Goal: Check status: Check status

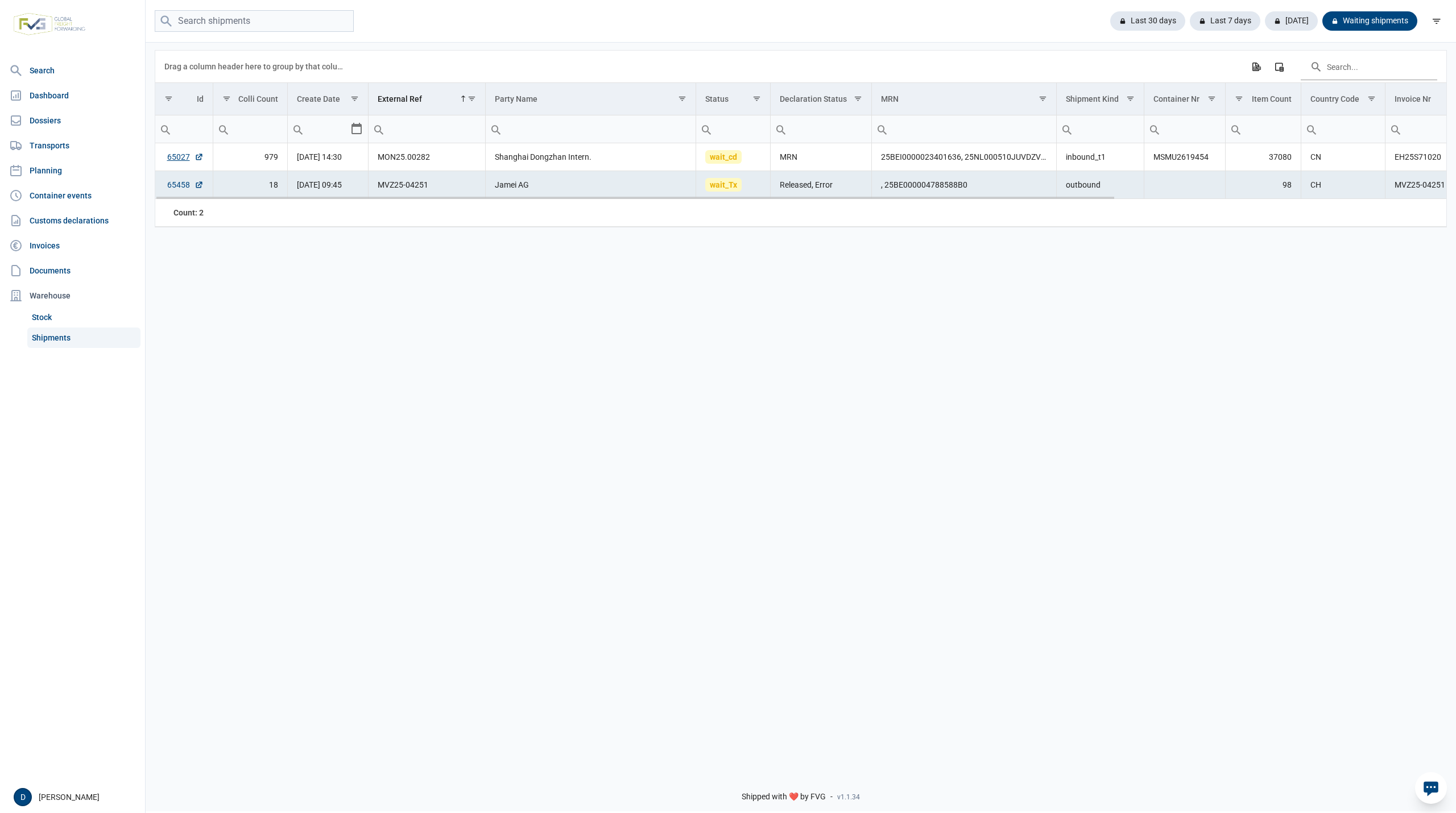
click at [176, 187] on link "65458" at bounding box center [185, 185] width 37 height 11
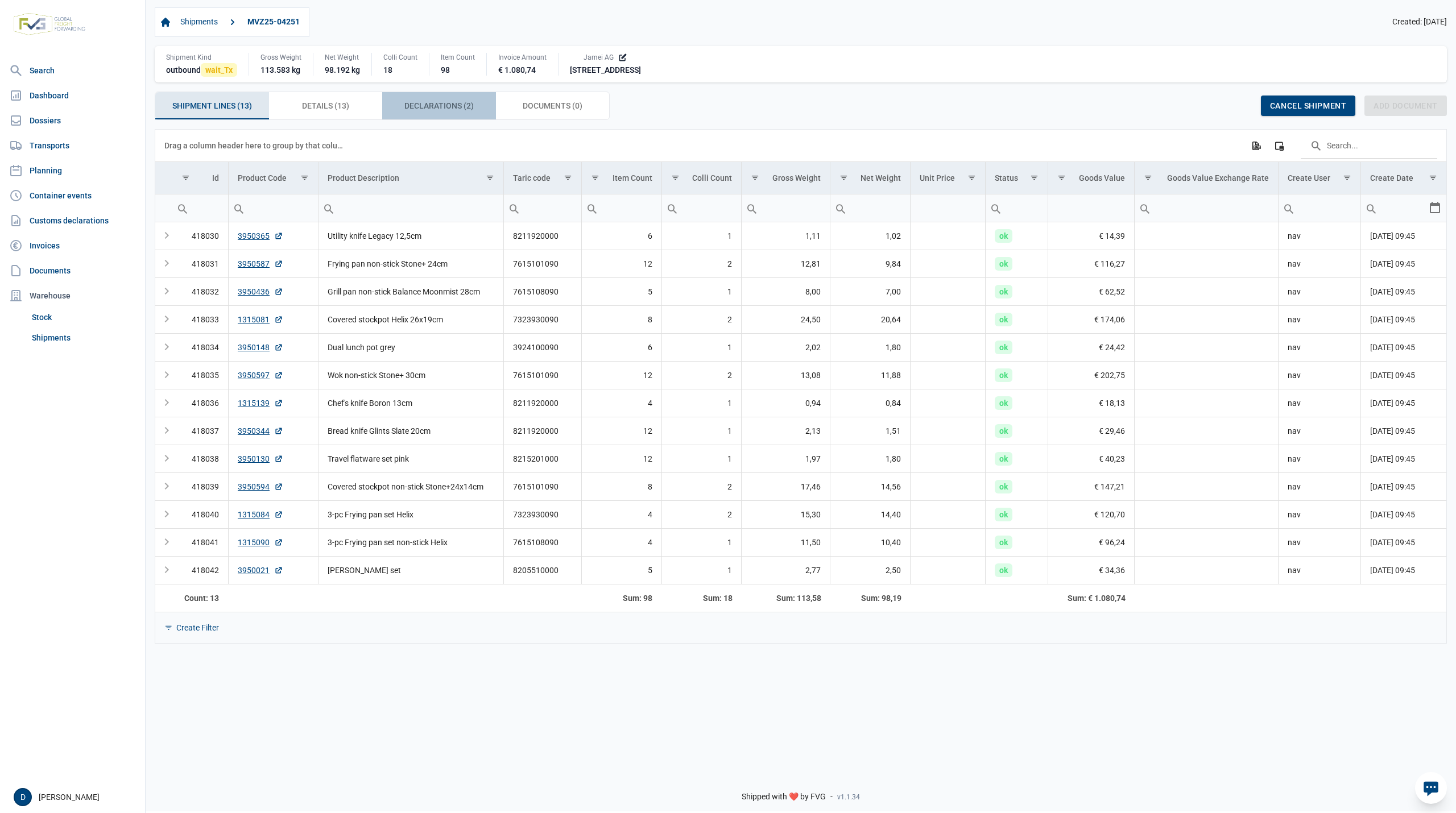
click at [415, 102] on span "Declarations (2) Declarations (2)" at bounding box center [439, 106] width 70 height 14
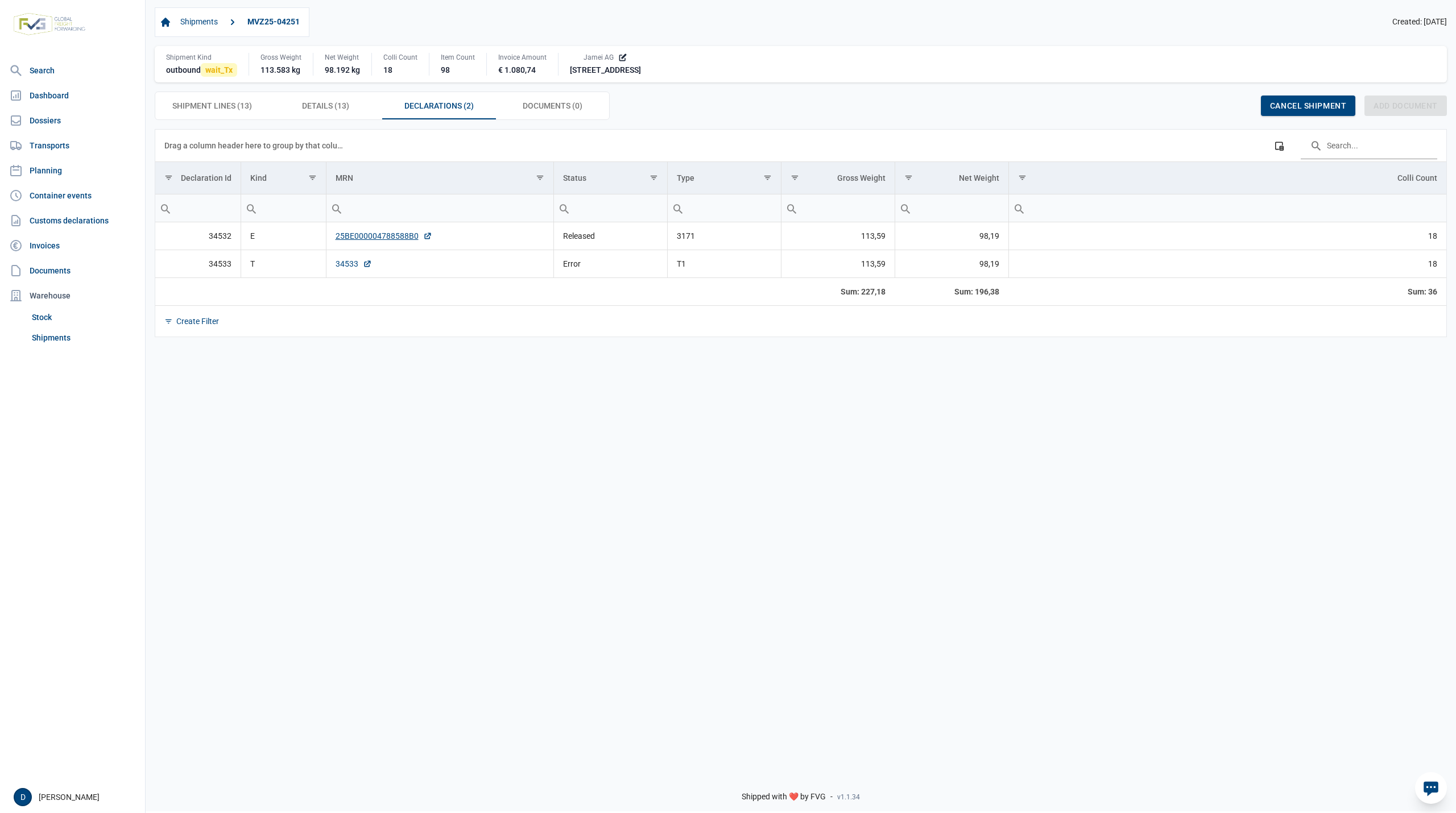
click at [346, 267] on link "34533" at bounding box center [354, 264] width 37 height 11
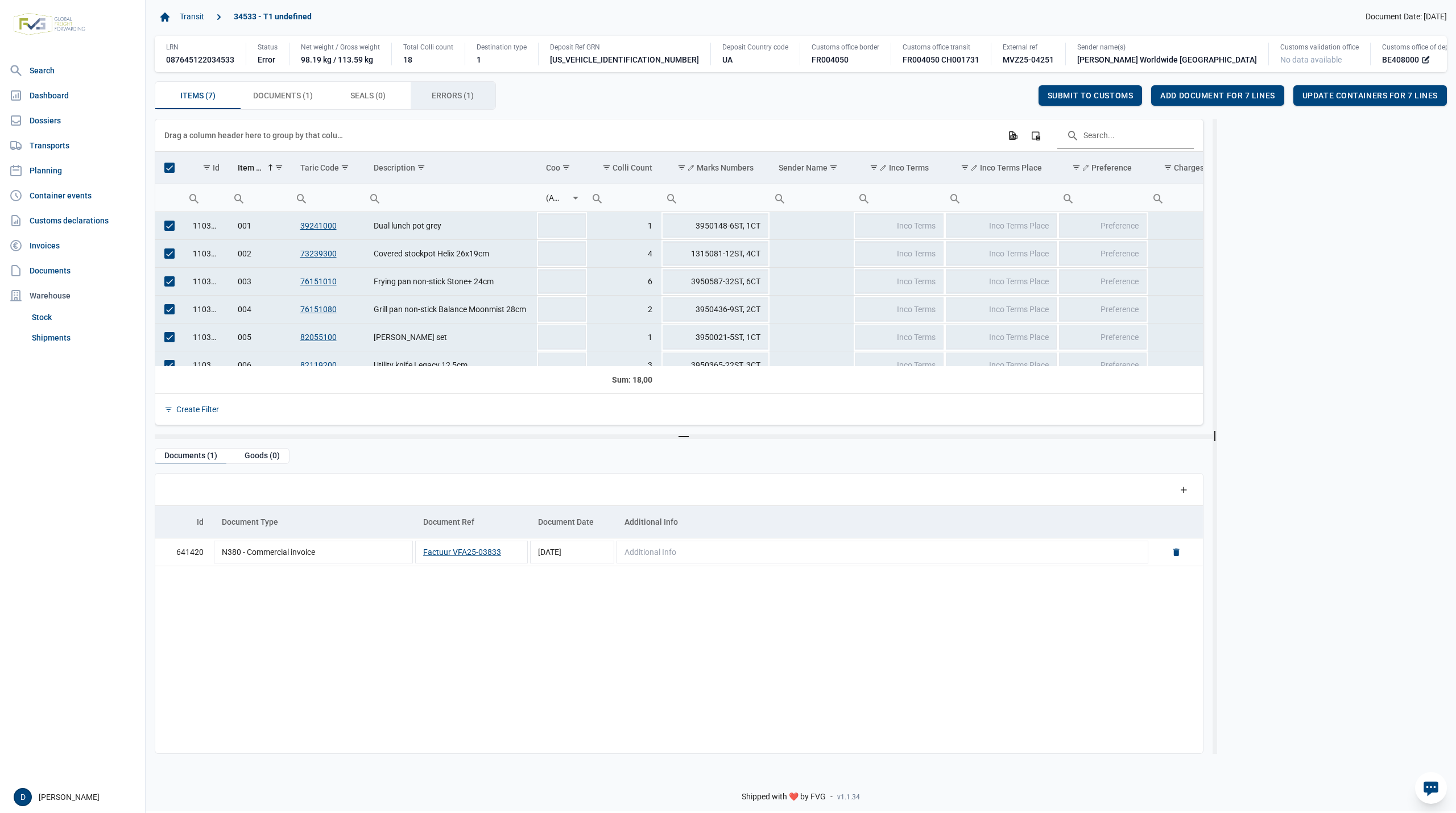
click at [442, 89] on div "Errors (1) Errors (1)" at bounding box center [453, 96] width 85 height 27
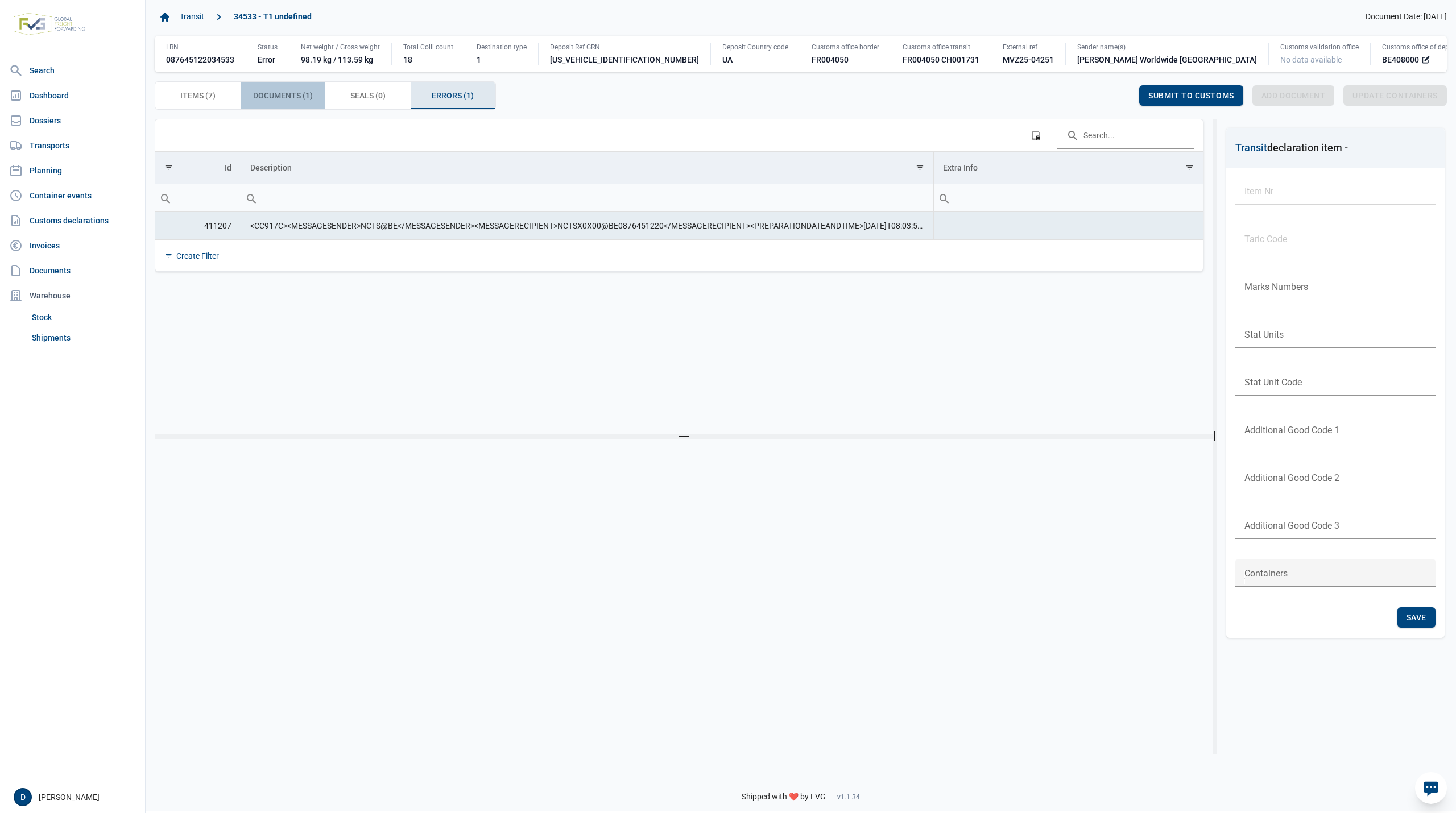
click at [286, 99] on span "Documents (1) Documents (1)" at bounding box center [283, 96] width 60 height 14
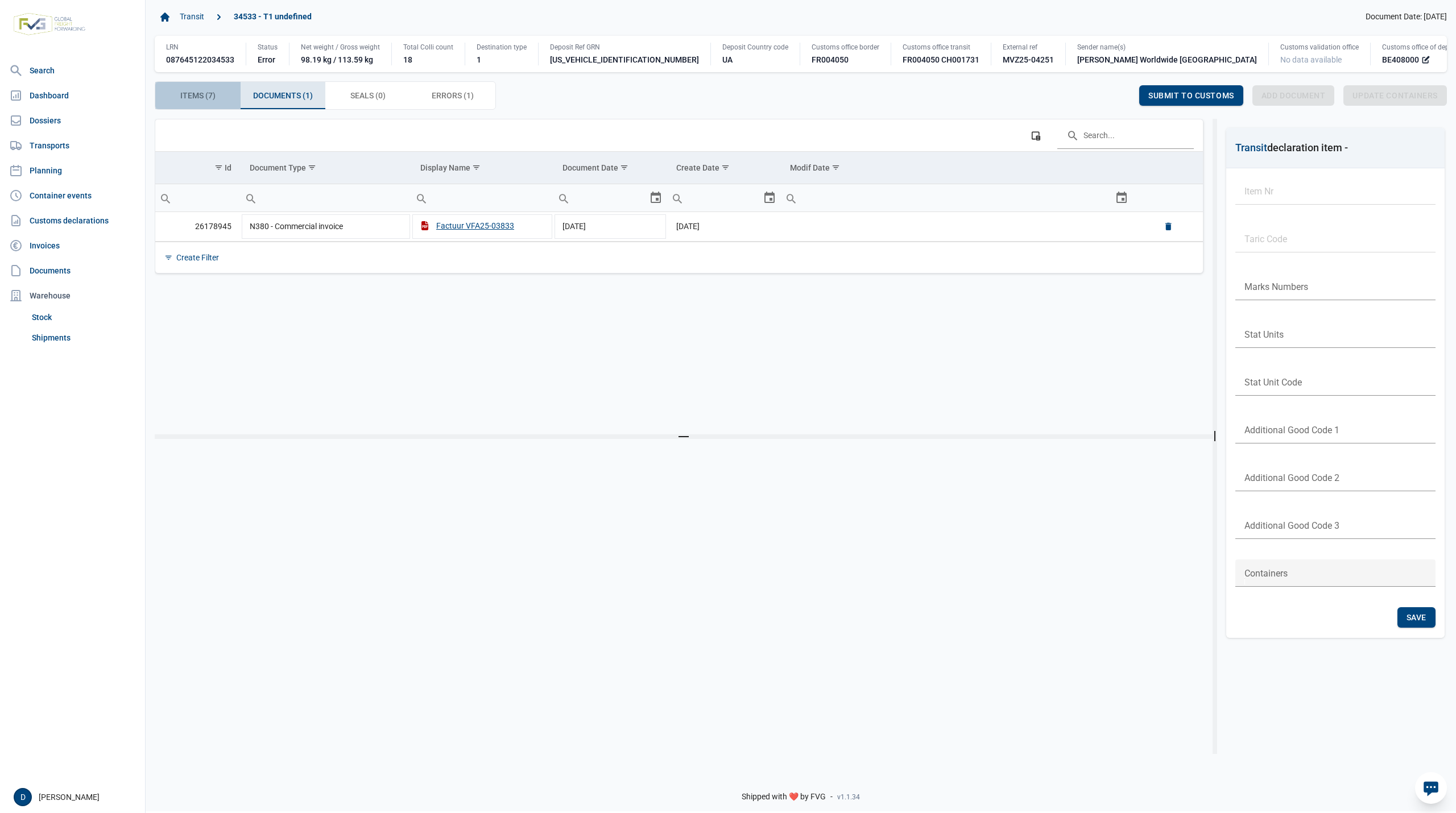
click at [192, 98] on span "Items (7) Items (7)" at bounding box center [197, 96] width 35 height 14
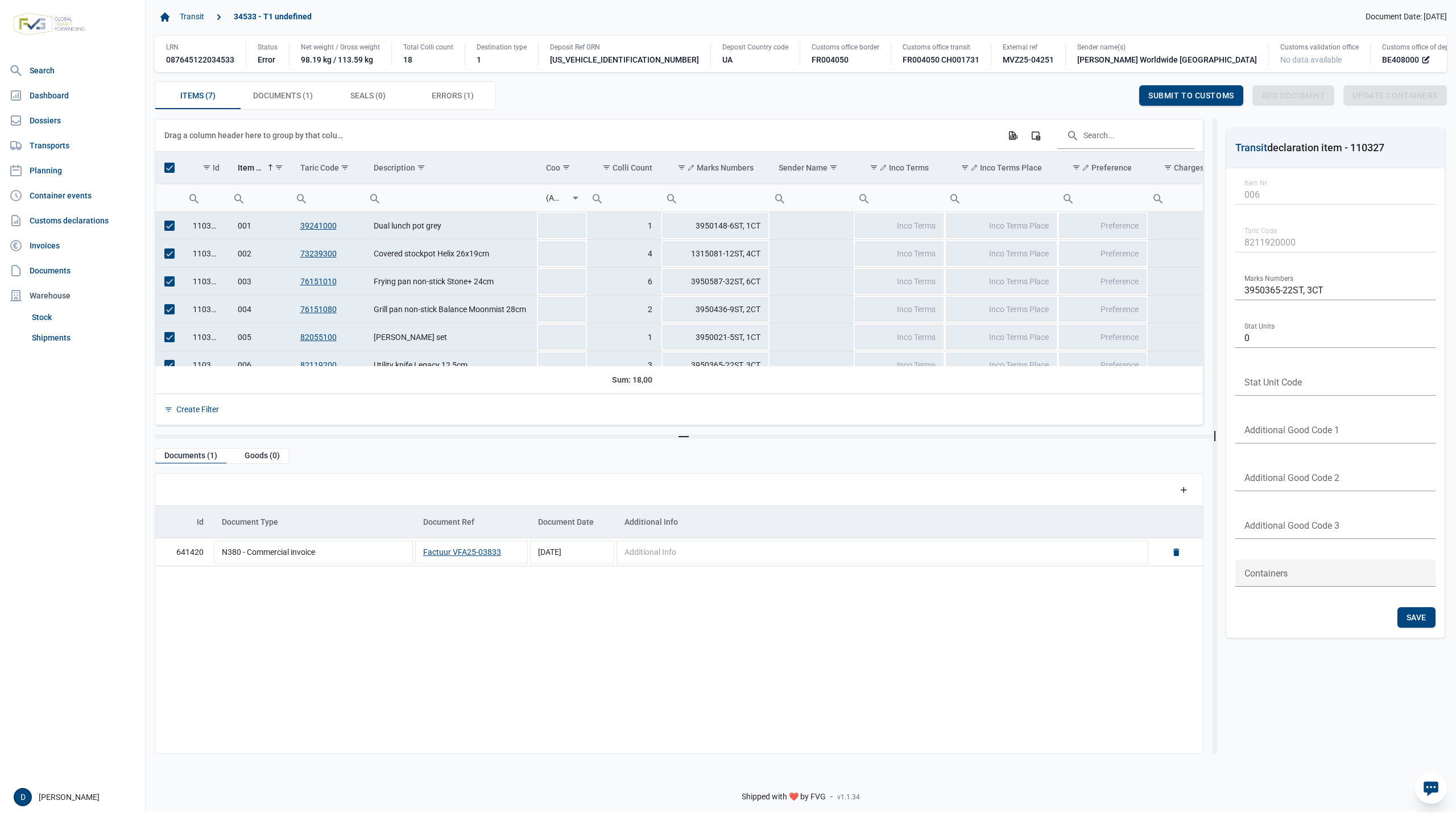
click at [628, 100] on div "Items (7) Items (7) Documents (1) Documents (1) Seals (0) Seals (0) Errors (1) …" at bounding box center [800, 96] width 1292 height 29
